Goal: Find specific page/section: Find specific page/section

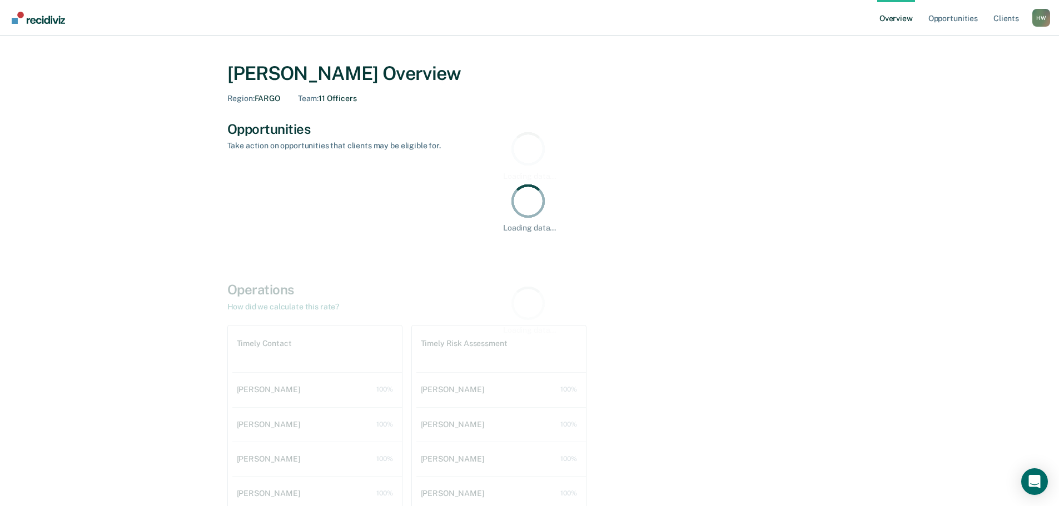
click at [1045, 16] on div "H W" at bounding box center [1041, 18] width 18 height 18
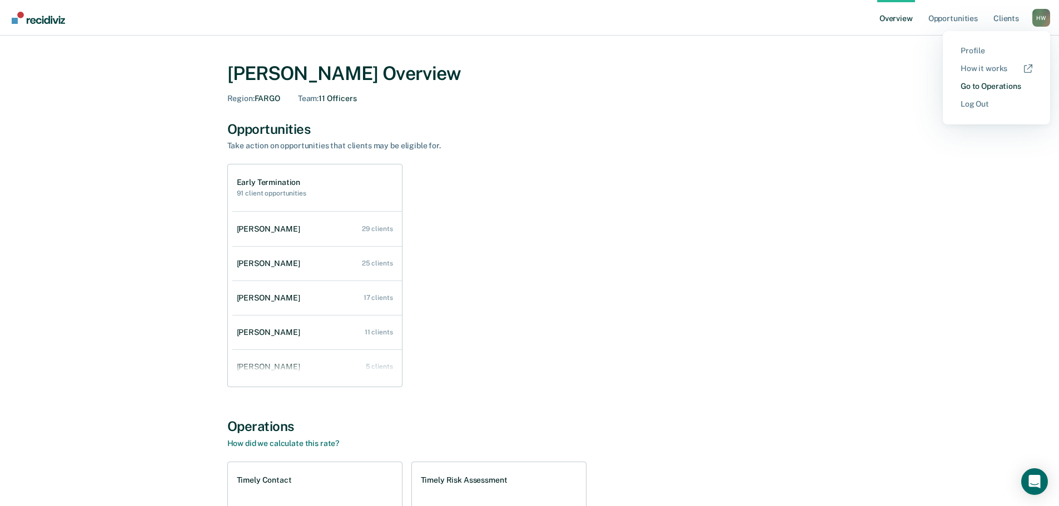
click at [1016, 83] on link "Go to Operations" at bounding box center [996, 86] width 72 height 9
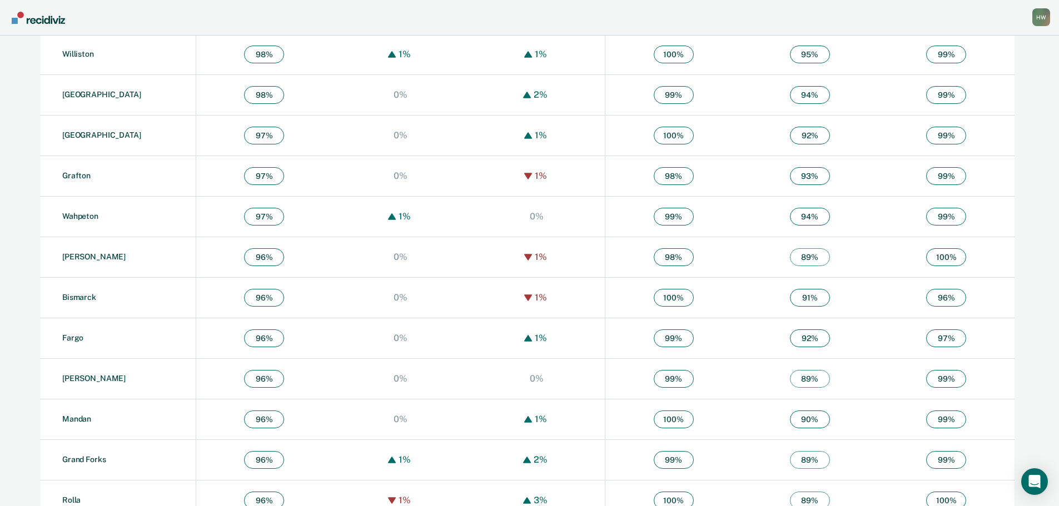
scroll to position [500, 0]
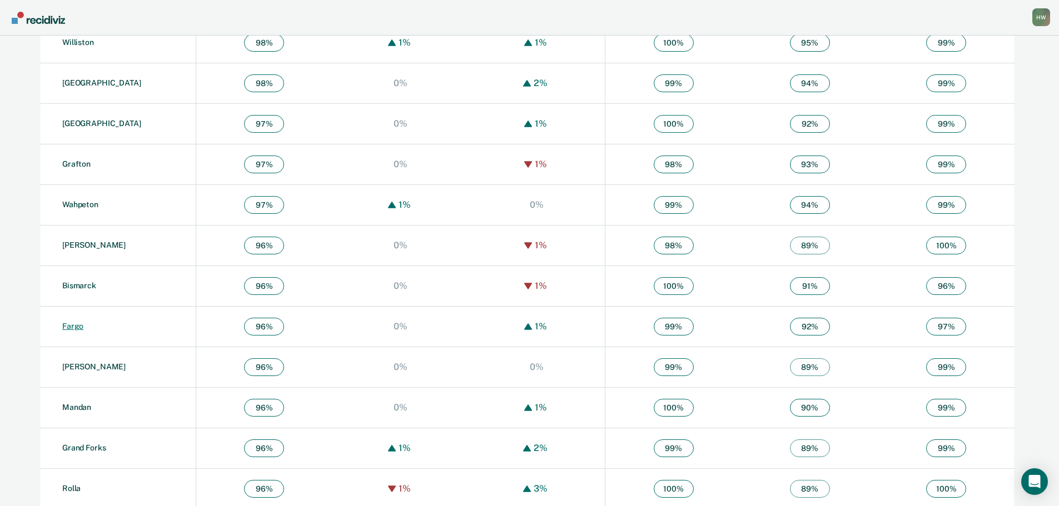
click at [67, 327] on link "Fargo" at bounding box center [72, 326] width 21 height 9
